Goal: Task Accomplishment & Management: Use online tool/utility

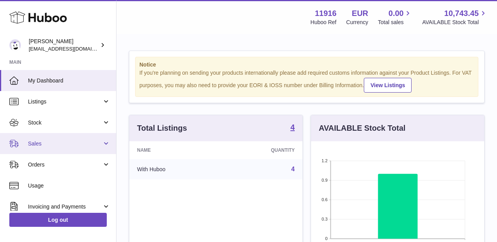
click at [67, 141] on span "Sales" at bounding box center [65, 143] width 74 height 7
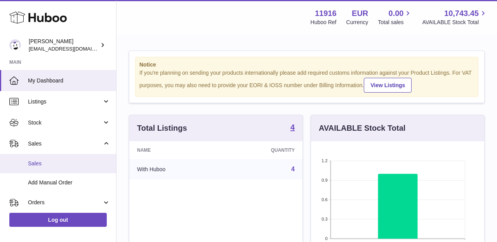
click at [64, 157] on link "Sales" at bounding box center [58, 163] width 116 height 19
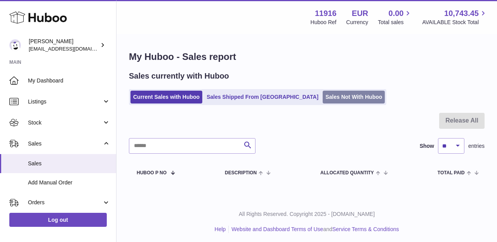
click at [323, 103] on link "Sales Not With Huboo" at bounding box center [354, 97] width 62 height 13
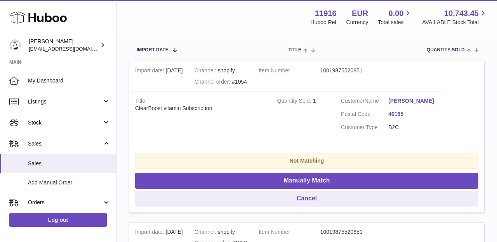
scroll to position [153, 0]
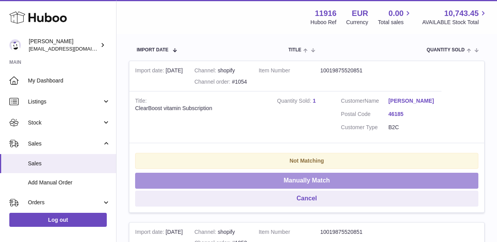
click at [298, 180] on button "Manually Match" at bounding box center [307, 181] width 344 height 16
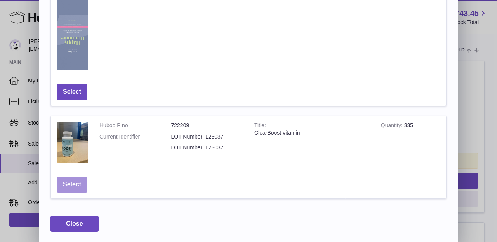
scroll to position [479, 0]
click at [75, 178] on button "Select" at bounding box center [72, 185] width 31 height 16
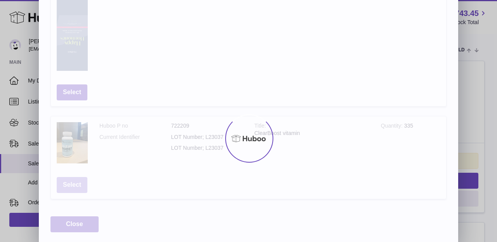
scroll to position [0, 0]
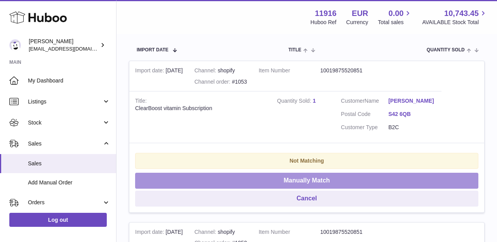
click at [264, 175] on button "Manually Match" at bounding box center [307, 181] width 344 height 16
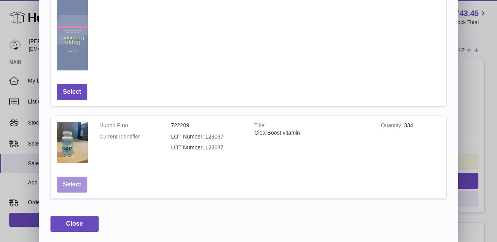
scroll to position [479, 0]
click at [67, 186] on button "Select" at bounding box center [72, 185] width 31 height 16
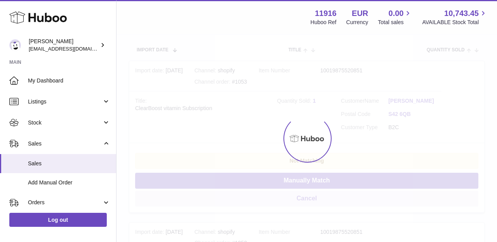
scroll to position [0, 0]
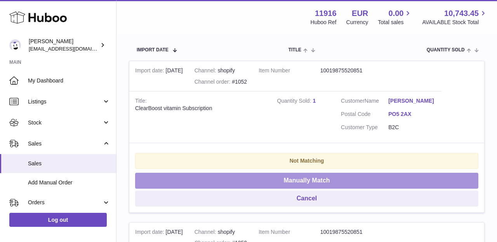
click at [249, 181] on button "Manually Match" at bounding box center [307, 181] width 344 height 16
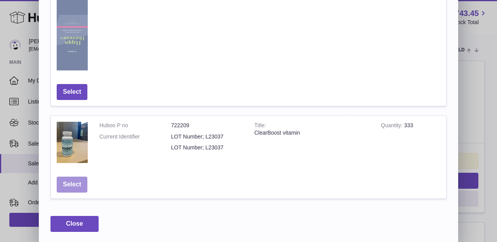
scroll to position [479, 0]
click at [72, 183] on button "Select" at bounding box center [72, 185] width 31 height 16
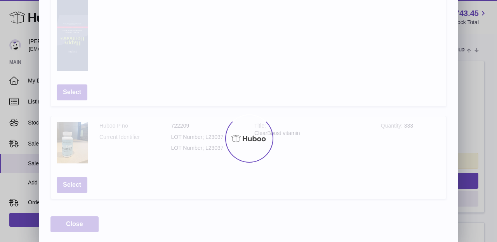
scroll to position [0, 0]
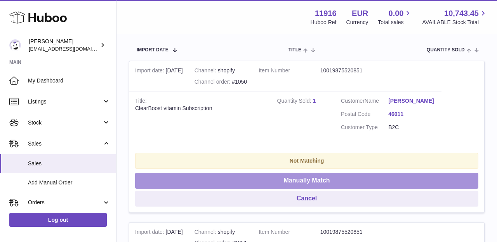
click at [281, 176] on button "Manually Match" at bounding box center [307, 181] width 344 height 16
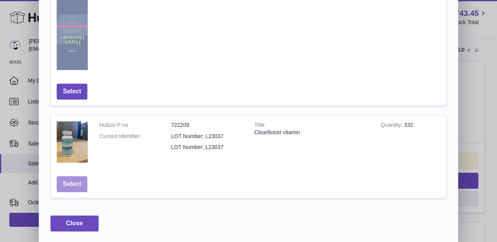
scroll to position [479, 0]
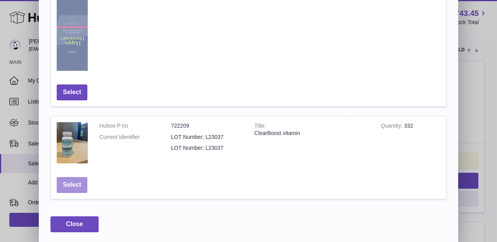
click at [78, 184] on button "Select" at bounding box center [72, 185] width 31 height 16
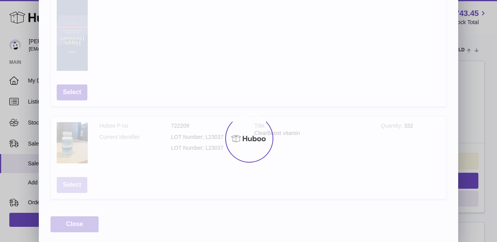
scroll to position [0, 0]
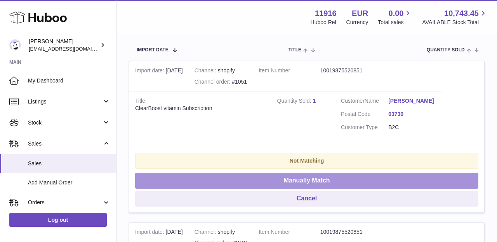
click at [219, 181] on button "Manually Match" at bounding box center [307, 181] width 344 height 16
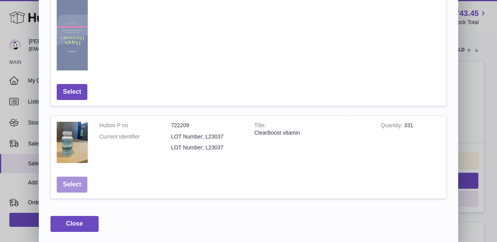
scroll to position [479, 0]
click at [73, 182] on button "Select" at bounding box center [72, 185] width 31 height 16
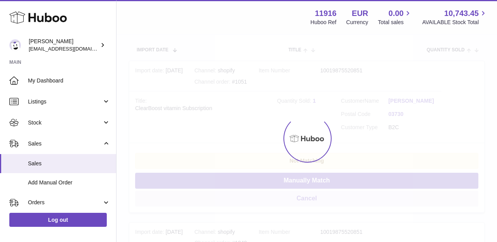
scroll to position [0, 0]
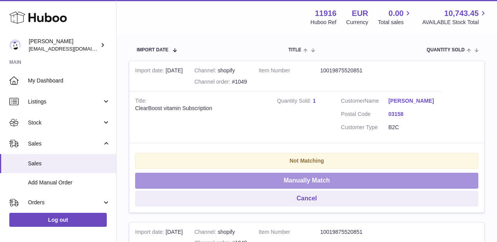
click at [268, 182] on button "Manually Match" at bounding box center [307, 181] width 344 height 16
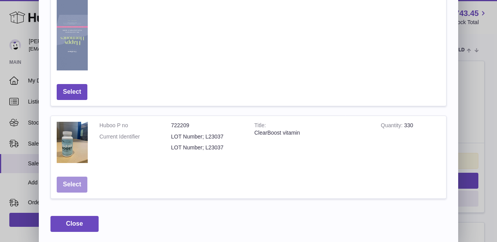
scroll to position [479, 0]
click at [78, 177] on button "Select" at bounding box center [72, 185] width 31 height 16
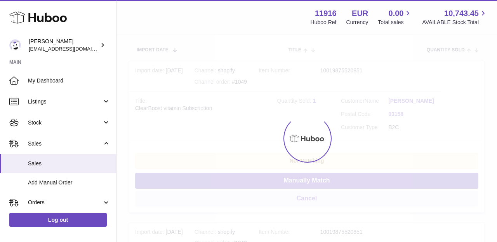
scroll to position [0, 0]
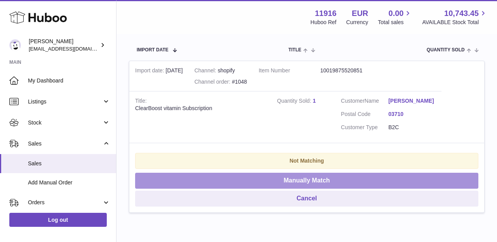
click at [197, 180] on button "Manually Match" at bounding box center [307, 181] width 344 height 16
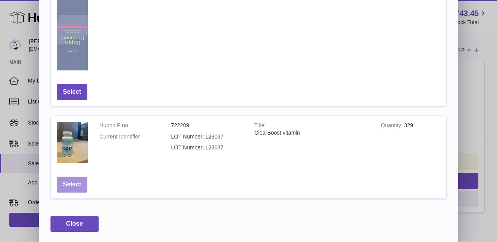
scroll to position [479, 0]
click at [72, 180] on button "Select" at bounding box center [72, 185] width 31 height 16
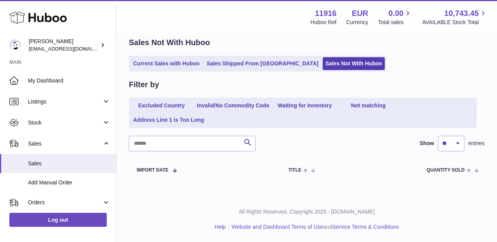
scroll to position [31, 0]
